Goal: Transaction & Acquisition: Purchase product/service

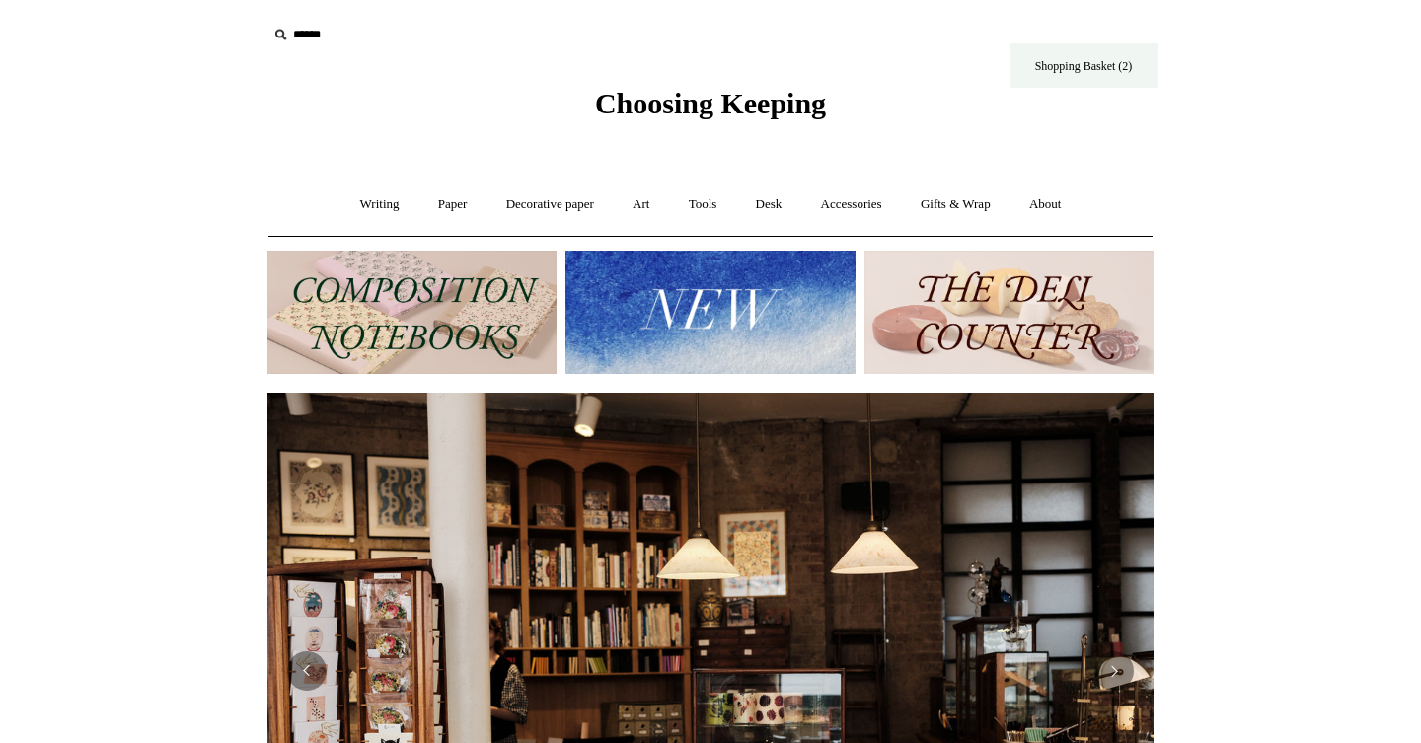
click at [1070, 64] on link "Shopping Basket (2)" at bounding box center [1083, 65] width 148 height 44
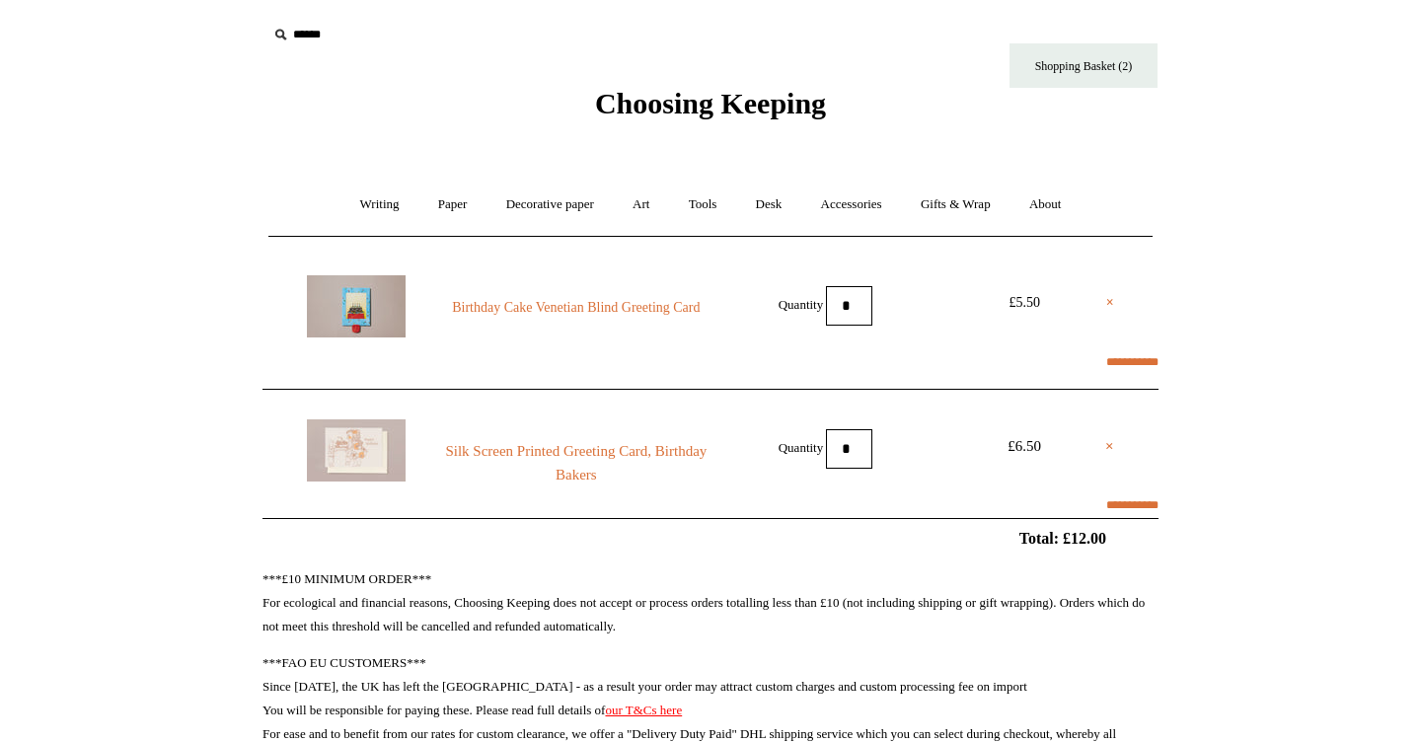
select select "**********"
type input "********"
select select "*******"
click at [644, 202] on link "Art +" at bounding box center [641, 205] width 52 height 52
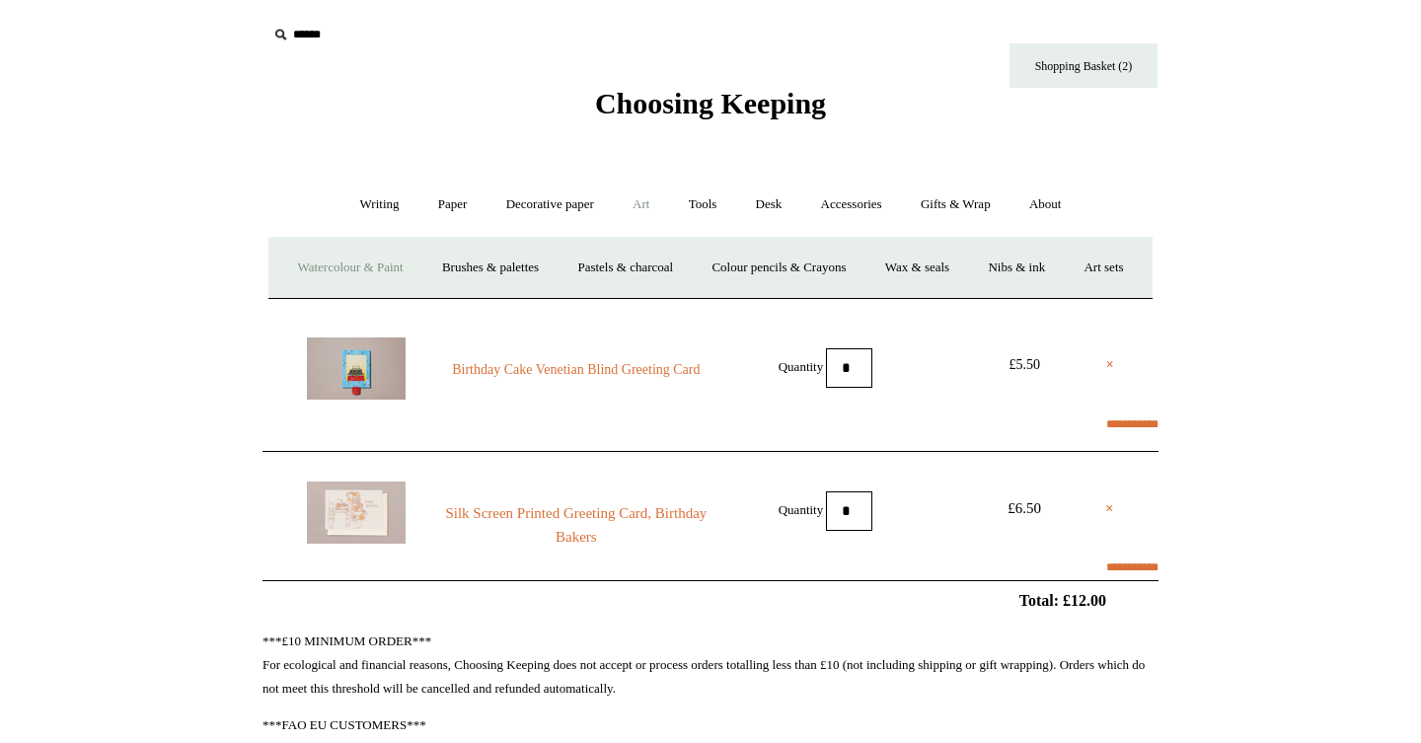
click at [420, 259] on link "Watercolour & Paint" at bounding box center [349, 268] width 141 height 52
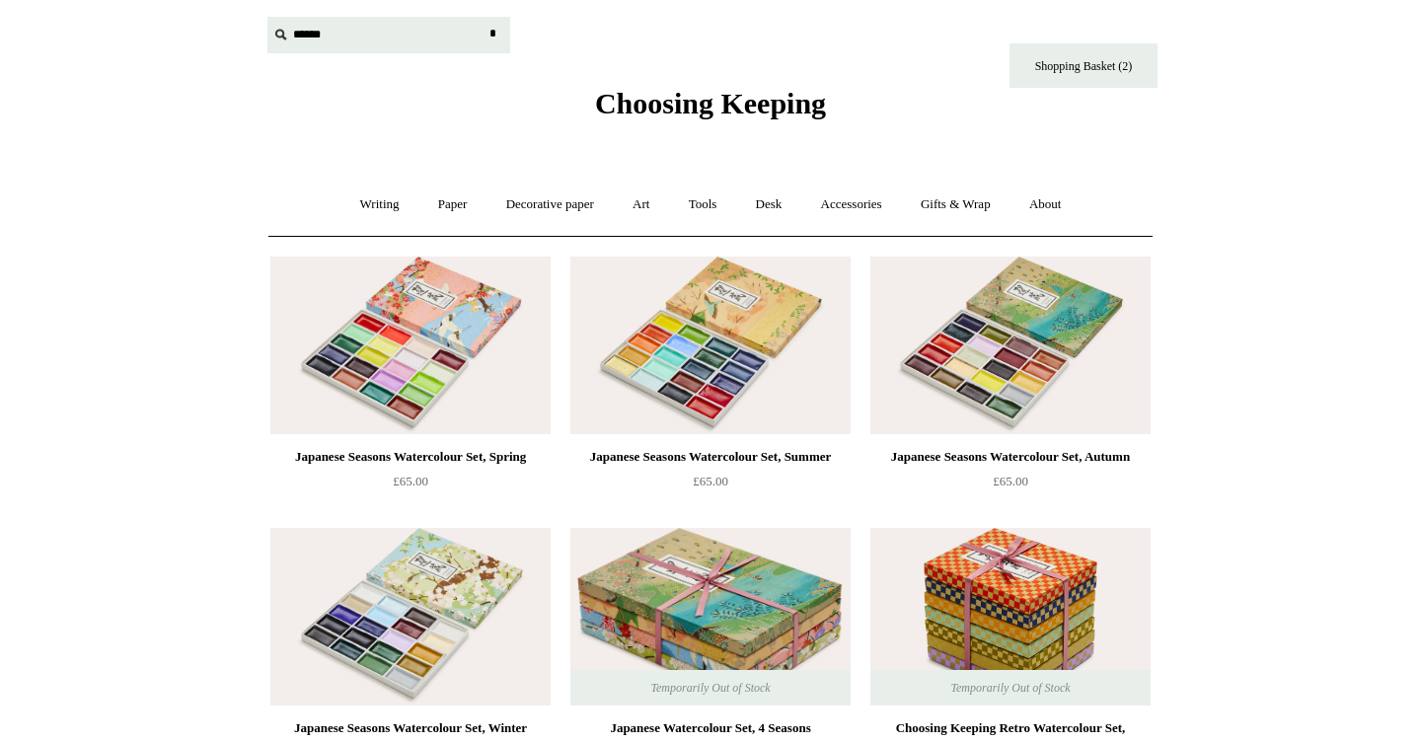
click at [293, 36] on input "text" at bounding box center [388, 35] width 243 height 37
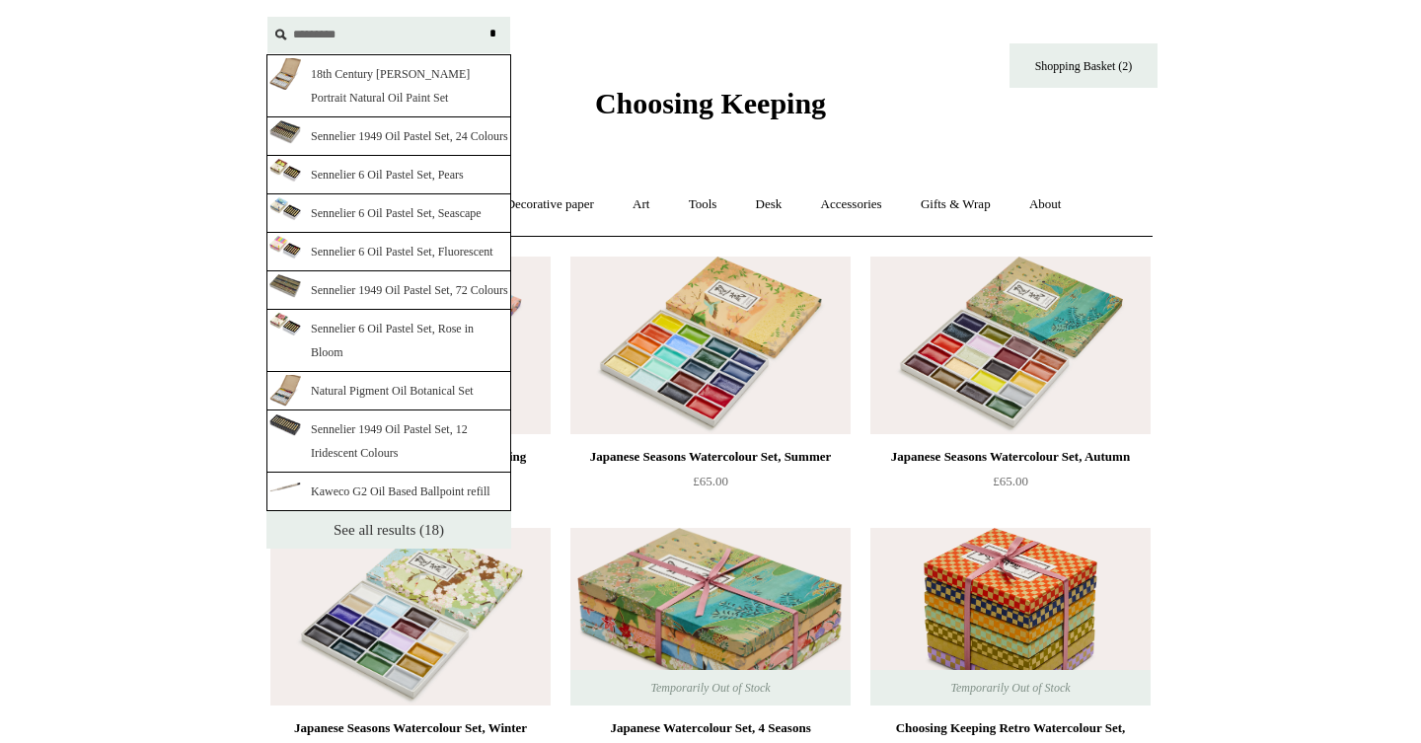
type input "*********"
click at [342, 549] on link "See all results (18)" at bounding box center [388, 529] width 245 height 37
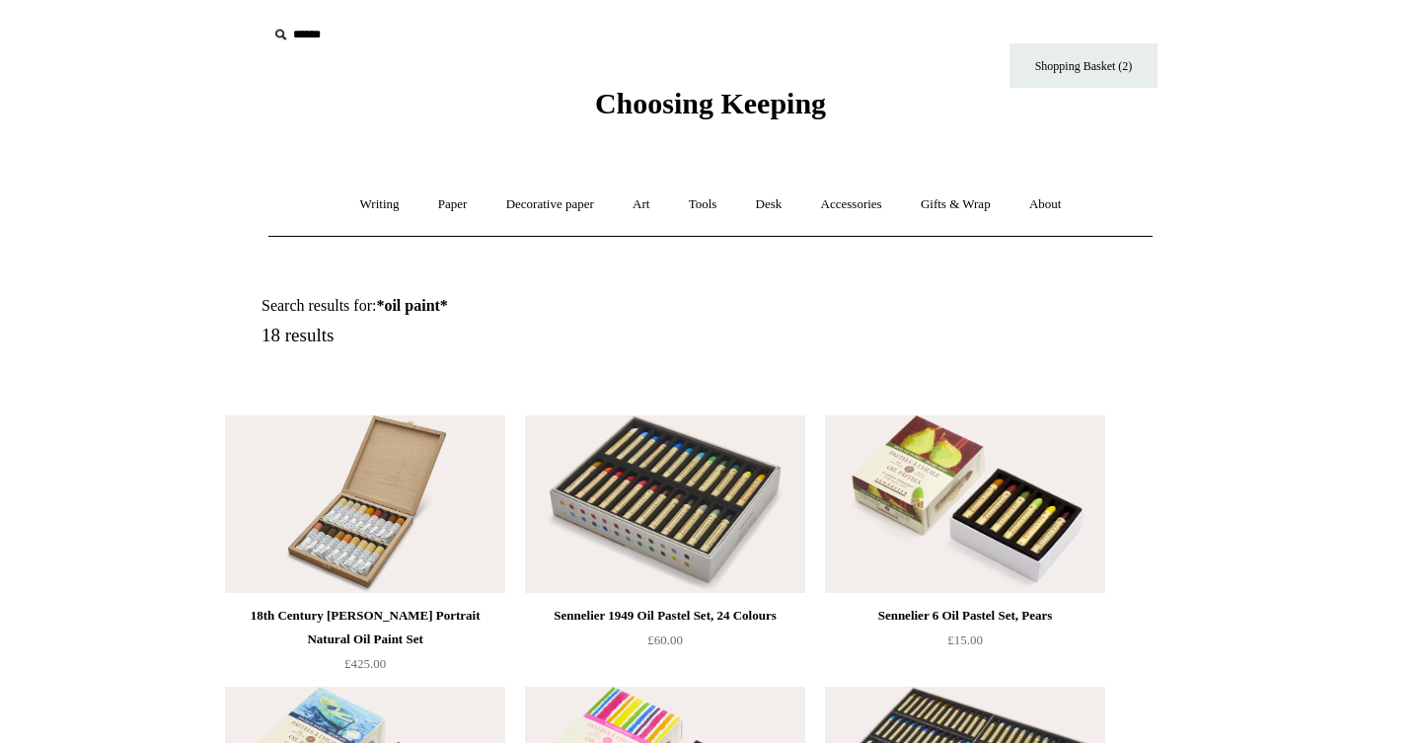
click at [391, 530] on img at bounding box center [365, 504] width 280 height 178
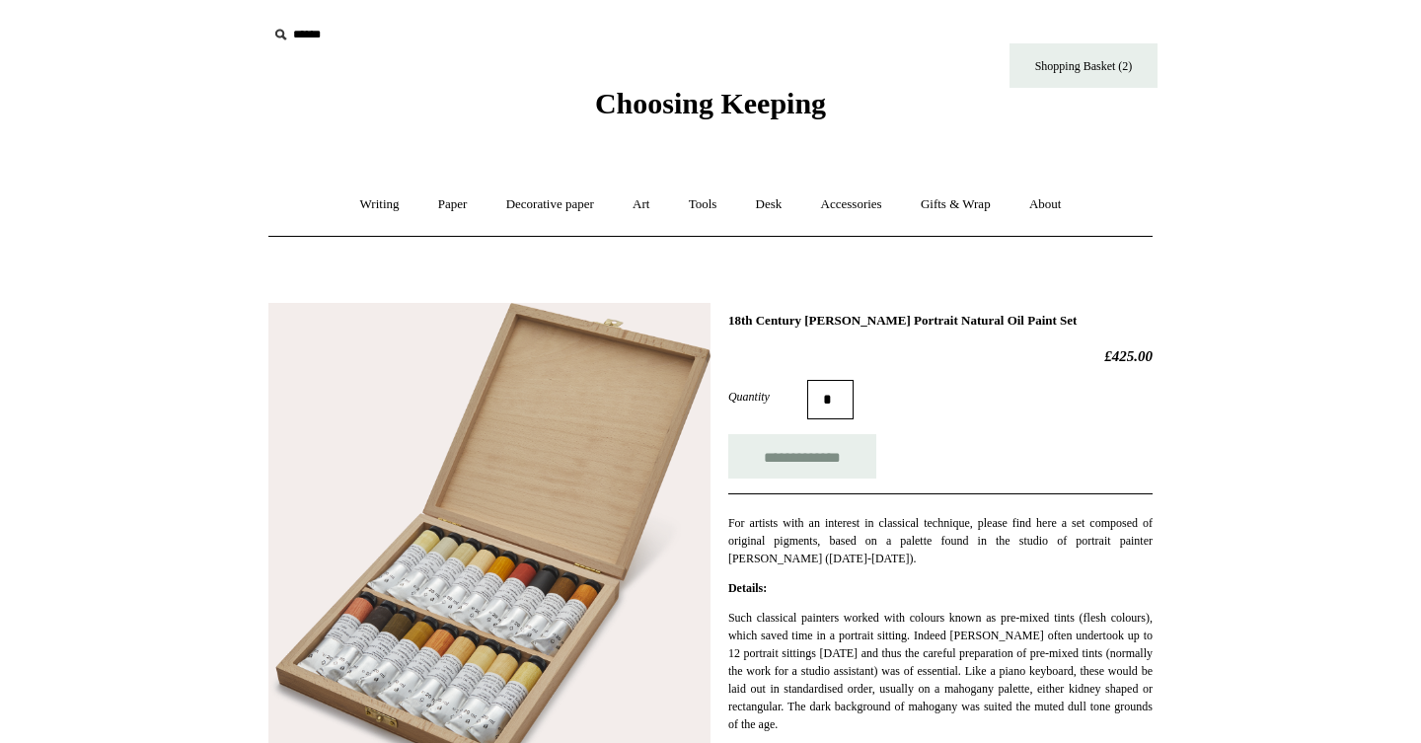
click at [340, 579] on img at bounding box center [489, 547] width 442 height 488
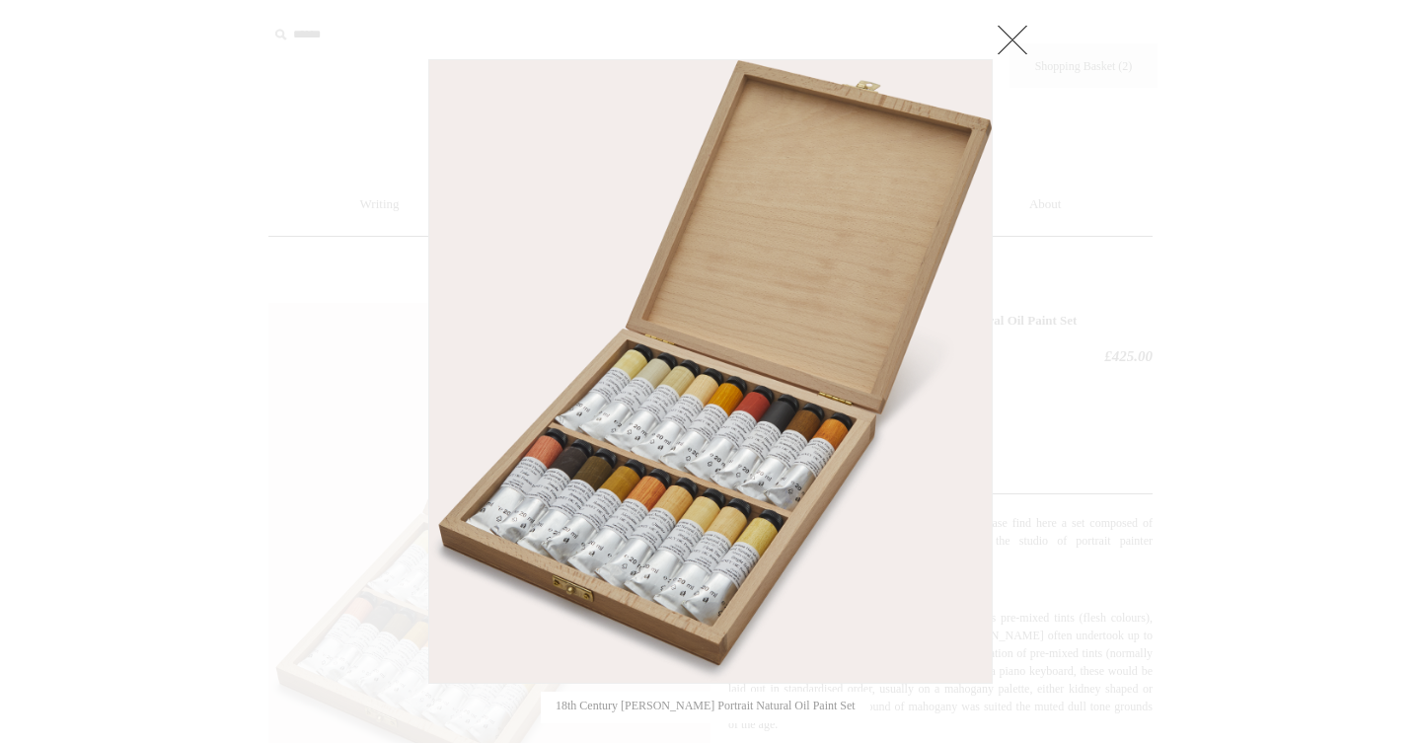
click at [559, 432] on img at bounding box center [710, 371] width 562 height 623
click at [1017, 37] on link at bounding box center [1012, 39] width 39 height 39
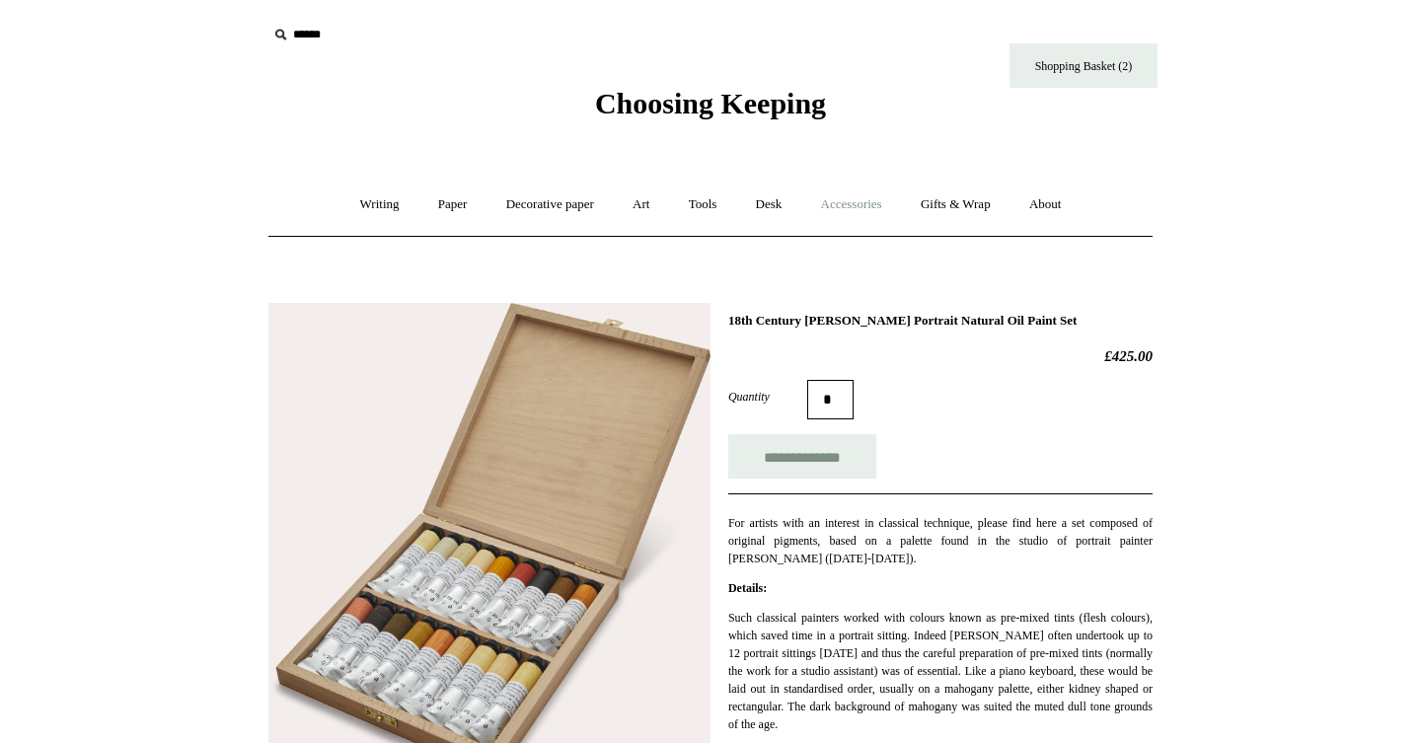
click at [874, 207] on link "Accessories +" at bounding box center [851, 205] width 97 height 52
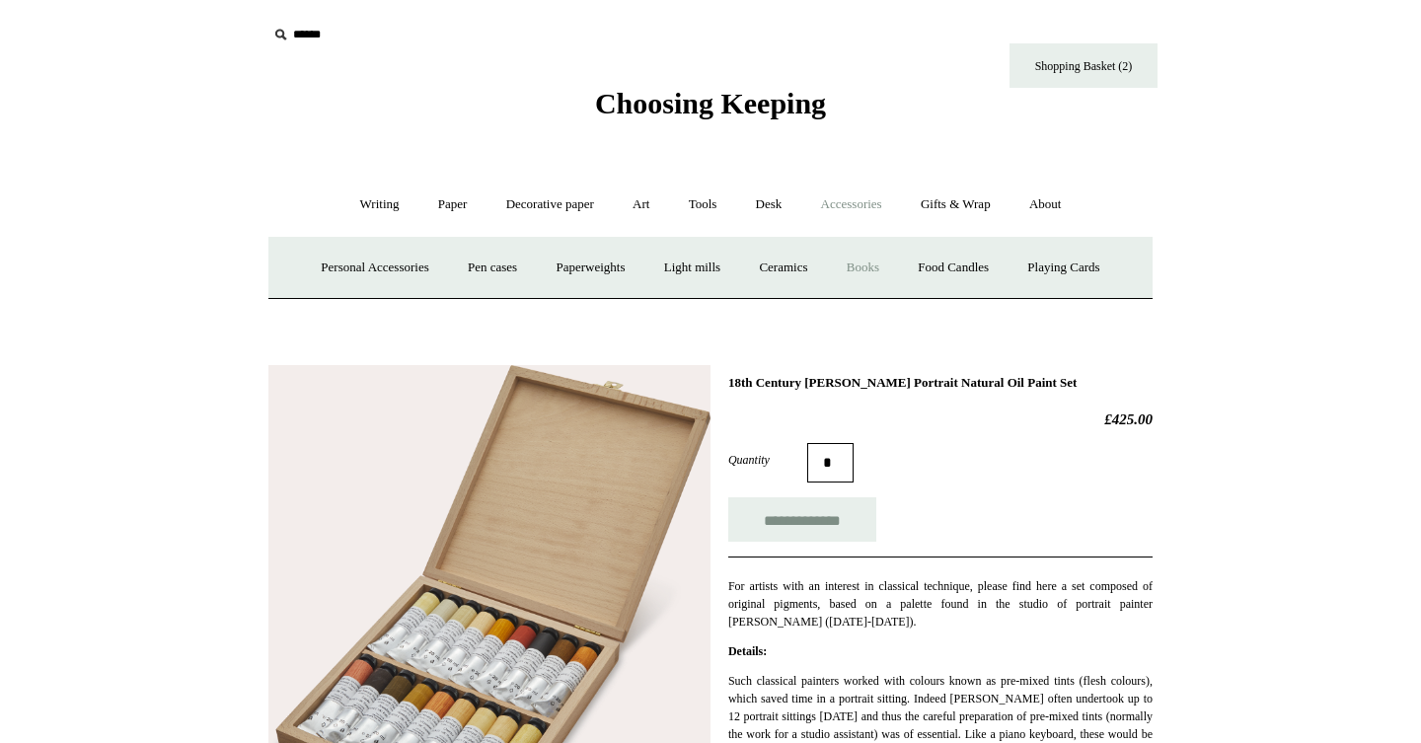
click at [875, 260] on link "Books" at bounding box center [863, 268] width 68 height 52
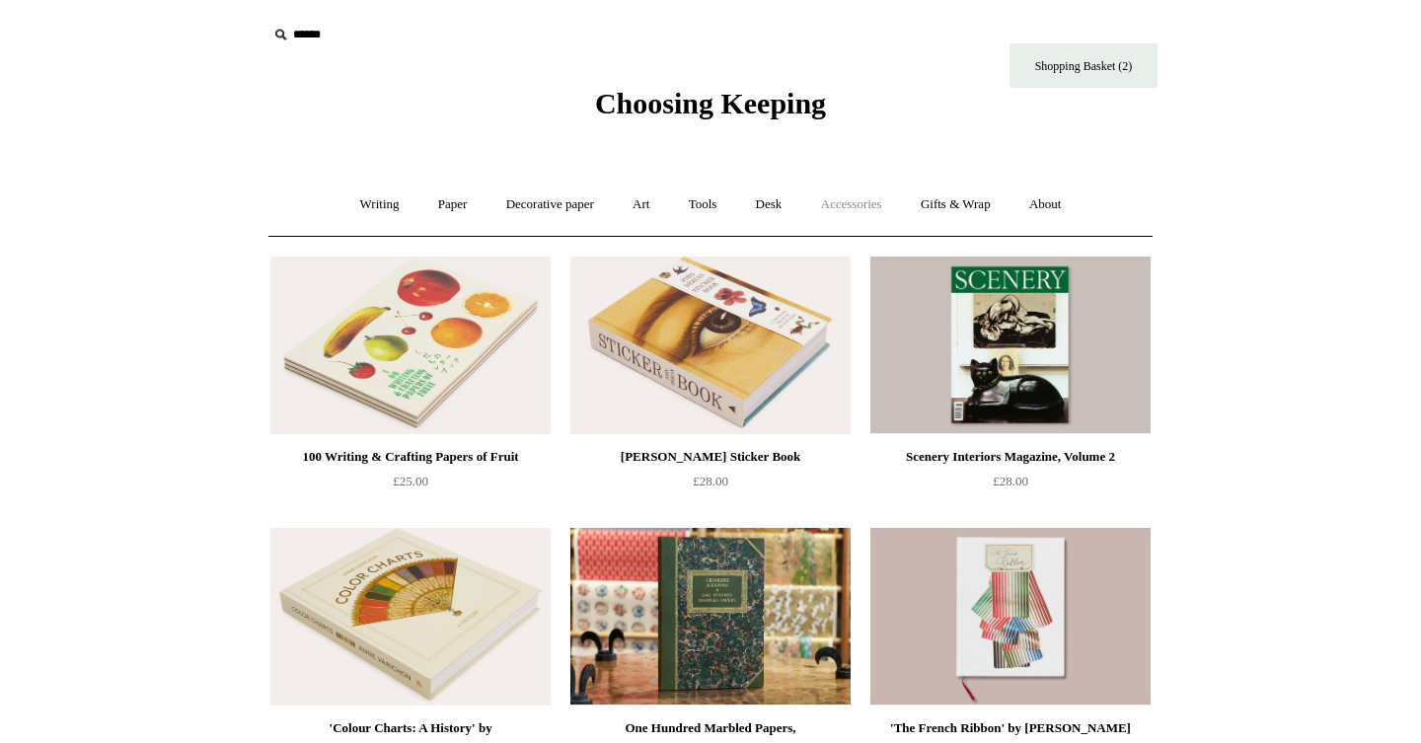
click at [867, 202] on link "Accessories +" at bounding box center [851, 205] width 97 height 52
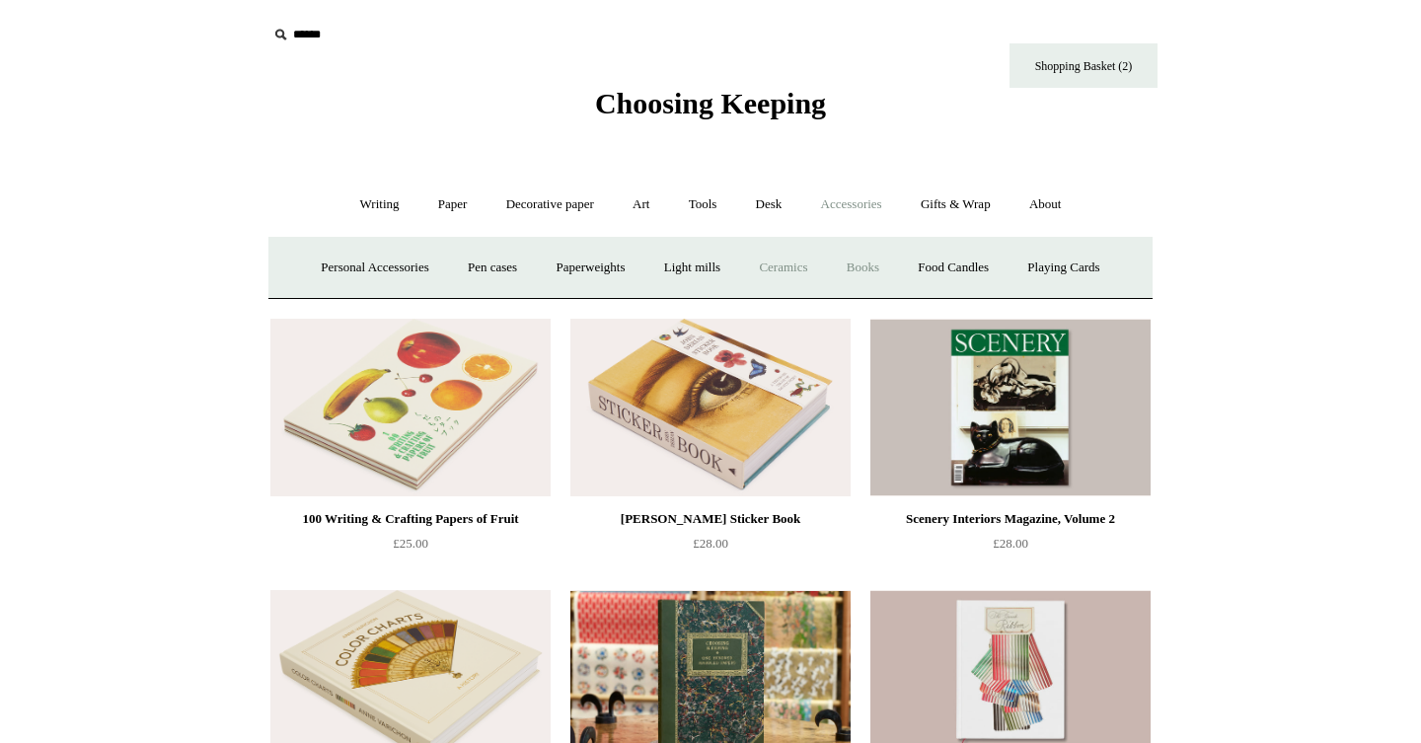
click at [804, 265] on link "Ceramics +" at bounding box center [783, 268] width 84 height 52
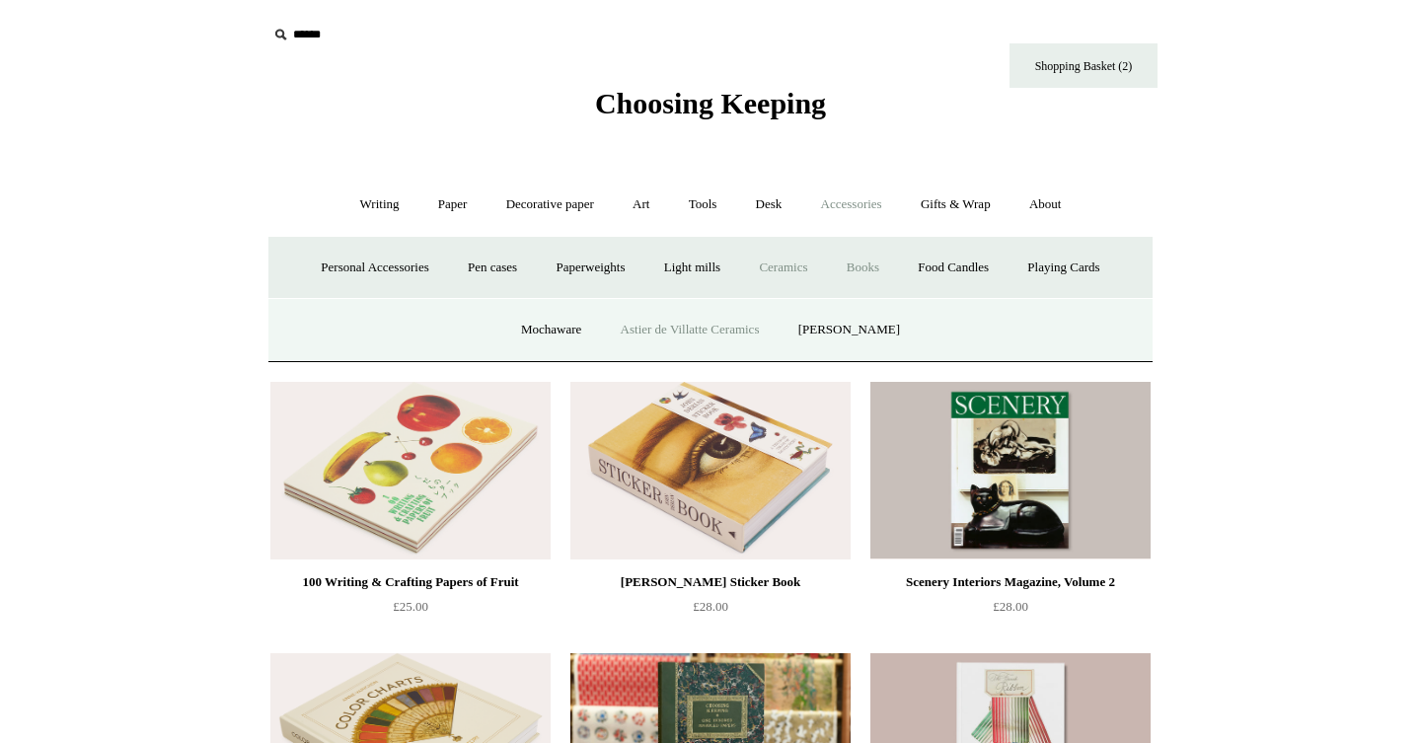
click at [764, 325] on link "Astier de Villatte Ceramics" at bounding box center [690, 330] width 175 height 52
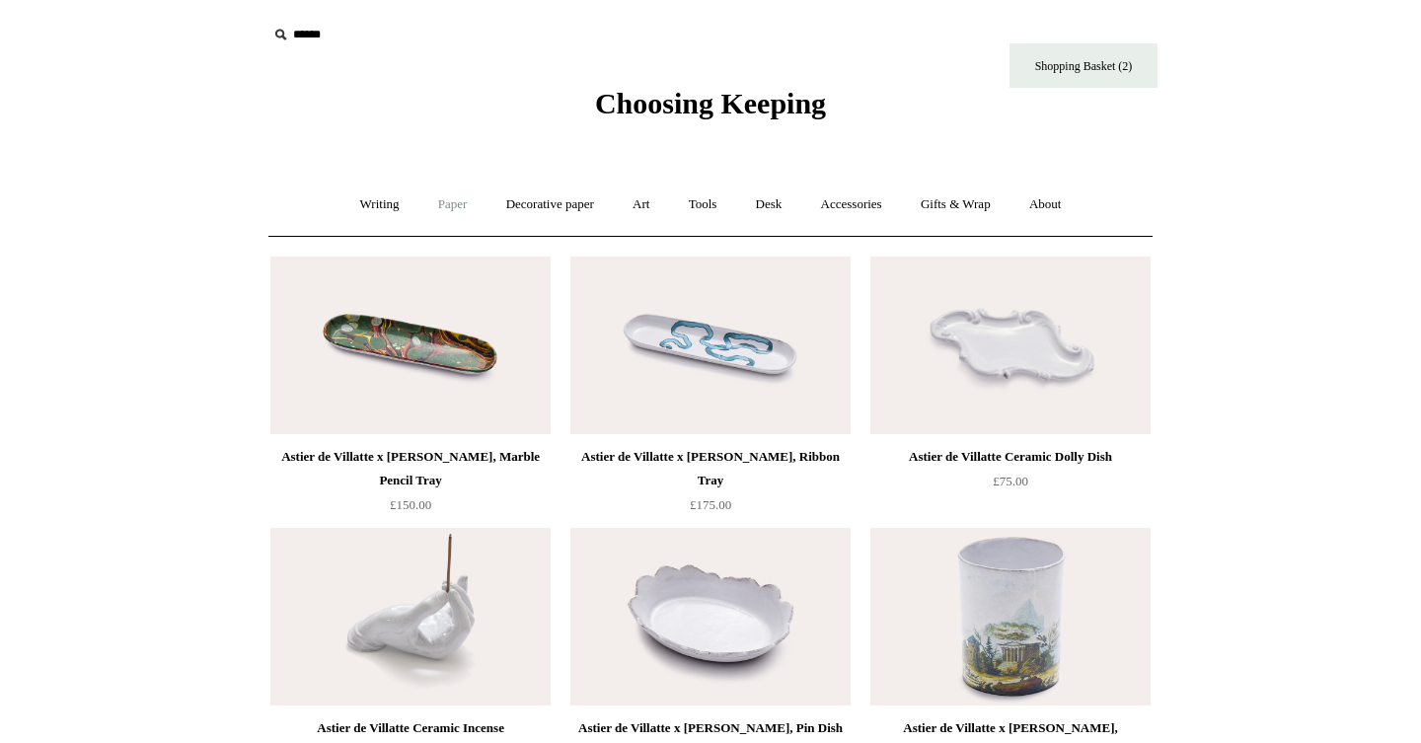
click at [454, 208] on link "Paper +" at bounding box center [452, 205] width 65 height 52
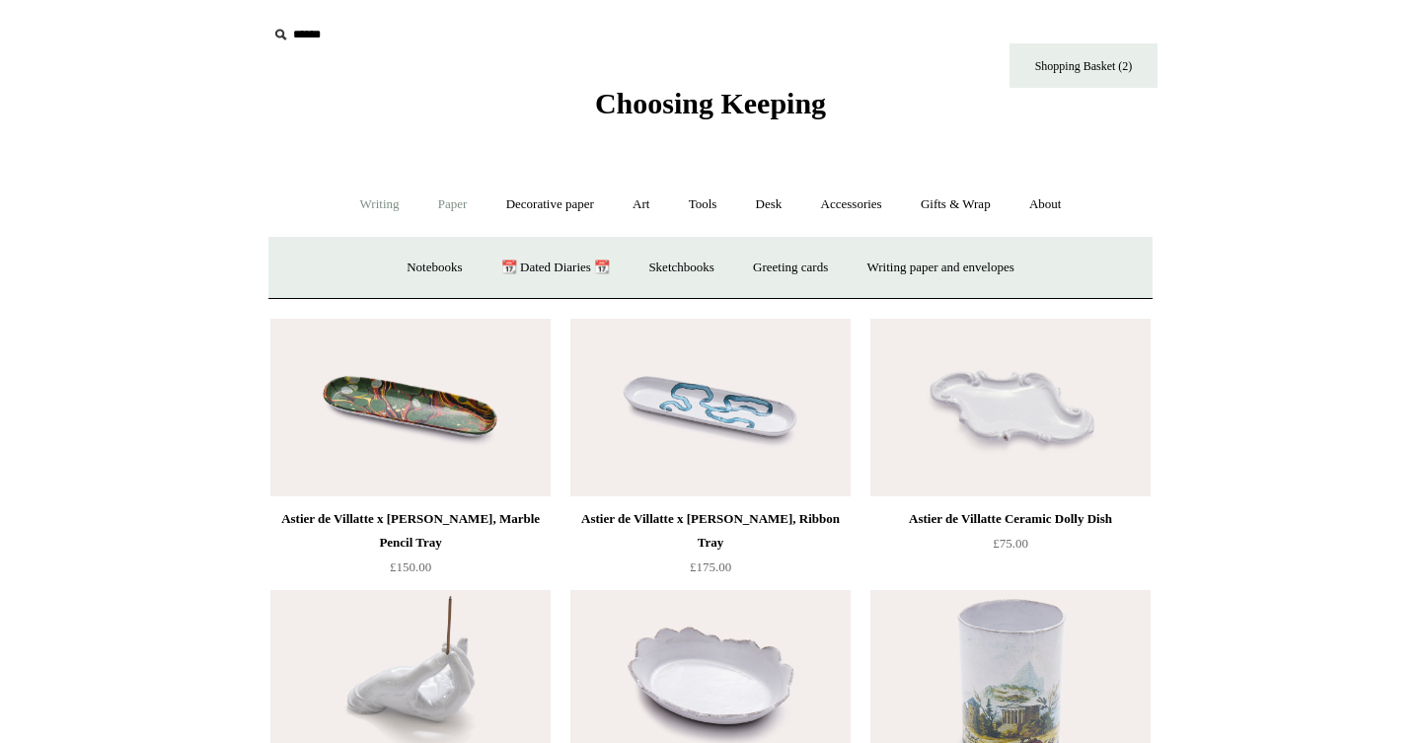
click at [383, 208] on link "Writing +" at bounding box center [379, 205] width 75 height 52
click at [514, 196] on link "Decorative paper +" at bounding box center [549, 205] width 123 height 52
click at [650, 205] on link "Art +" at bounding box center [641, 205] width 52 height 52
